Goal: Information Seeking & Learning: Learn about a topic

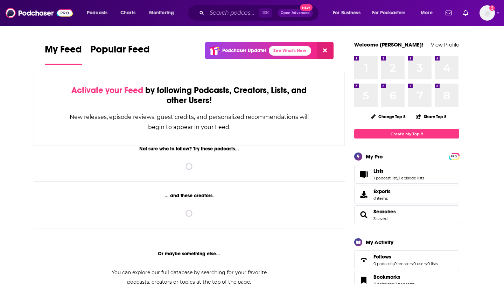
click at [228, 12] on input "Search podcasts, credits, & more..." at bounding box center [233, 12] width 52 height 11
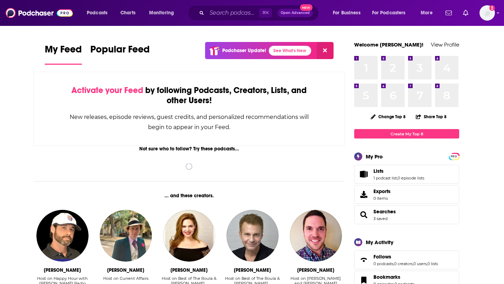
click at [228, 12] on input "Search podcasts, credits, & more..." at bounding box center [233, 12] width 52 height 11
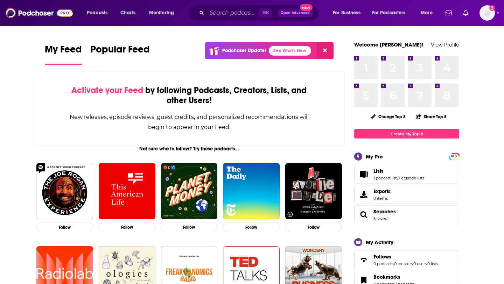
click at [234, 13] on input "Search podcasts, credits, & more..." at bounding box center [233, 12] width 52 height 11
click at [218, 12] on input "Search podcasts, credits, & more..." at bounding box center [233, 12] width 52 height 11
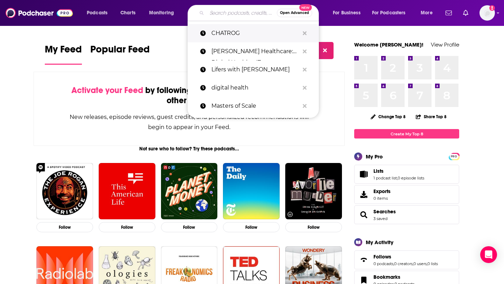
click at [223, 35] on p "CHATROG" at bounding box center [256, 33] width 88 height 18
type input "CHATROG"
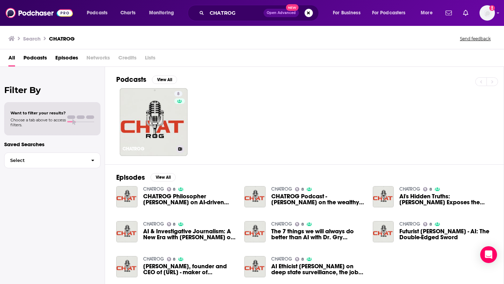
click at [150, 117] on link "8 CHATROG" at bounding box center [154, 122] width 68 height 68
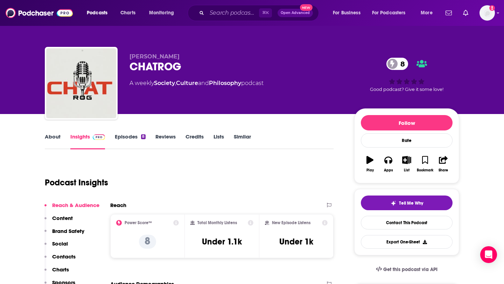
click at [122, 140] on link "Episodes 8" at bounding box center [130, 141] width 31 height 16
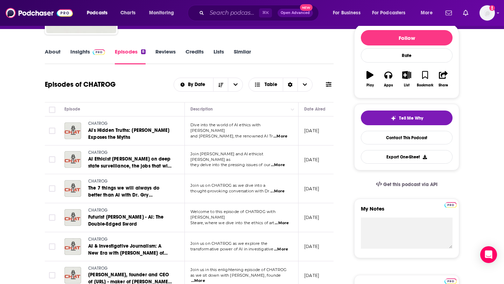
scroll to position [82, 0]
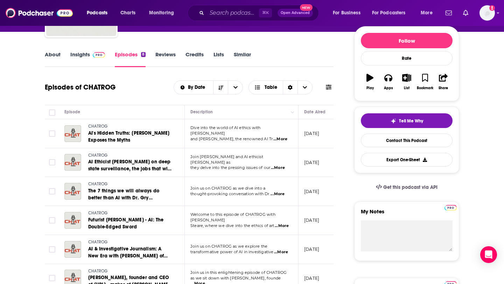
click at [94, 50] on div "About Insights Episodes 8 Reviews Credits Lists Similar" at bounding box center [189, 58] width 289 height 17
click at [88, 53] on link "Insights" at bounding box center [87, 59] width 35 height 16
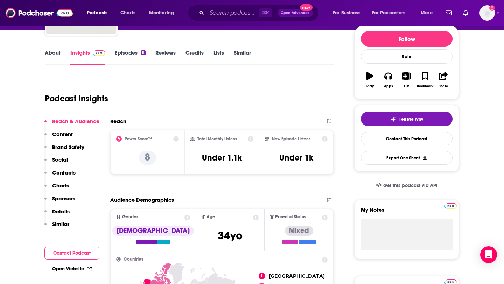
scroll to position [83, 0]
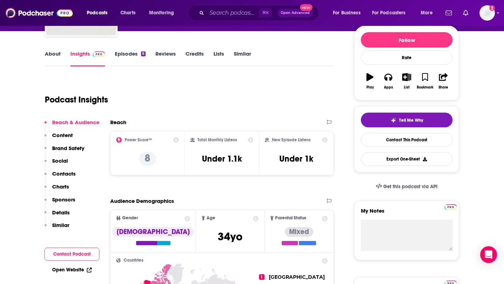
click at [135, 52] on link "Episodes 8" at bounding box center [130, 58] width 31 height 16
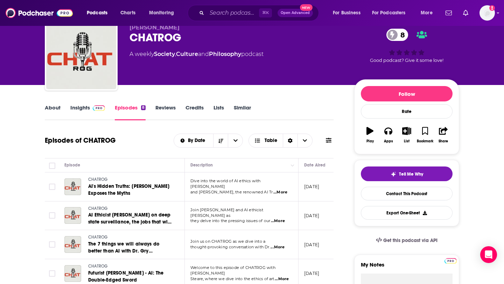
scroll to position [29, 0]
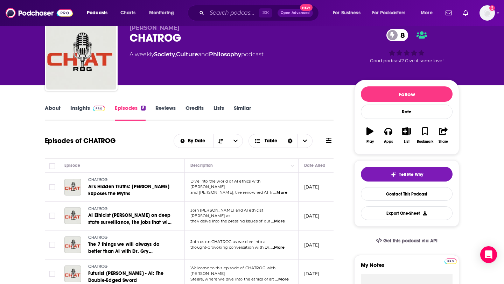
click at [52, 112] on link "About" at bounding box center [53, 113] width 16 height 16
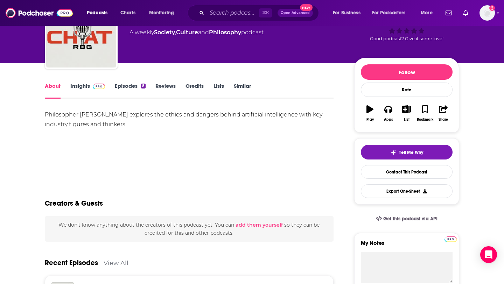
scroll to position [53, 0]
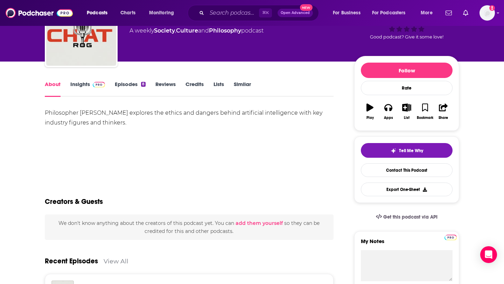
click at [132, 89] on link "Episodes 8" at bounding box center [130, 89] width 31 height 16
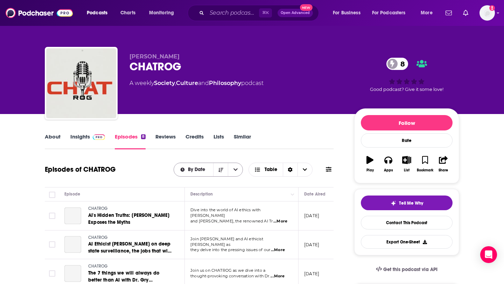
scroll to position [106, 0]
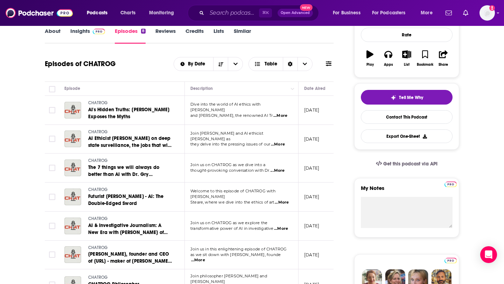
click at [284, 113] on span "...More" at bounding box center [281, 116] width 14 height 6
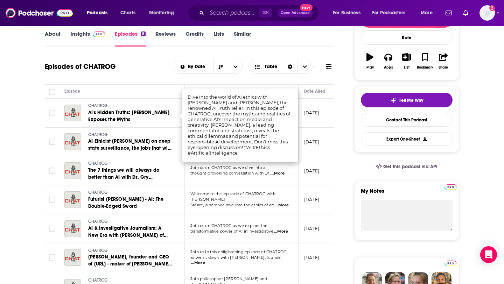
scroll to position [94, 0]
